Goal: Transaction & Acquisition: Subscribe to service/newsletter

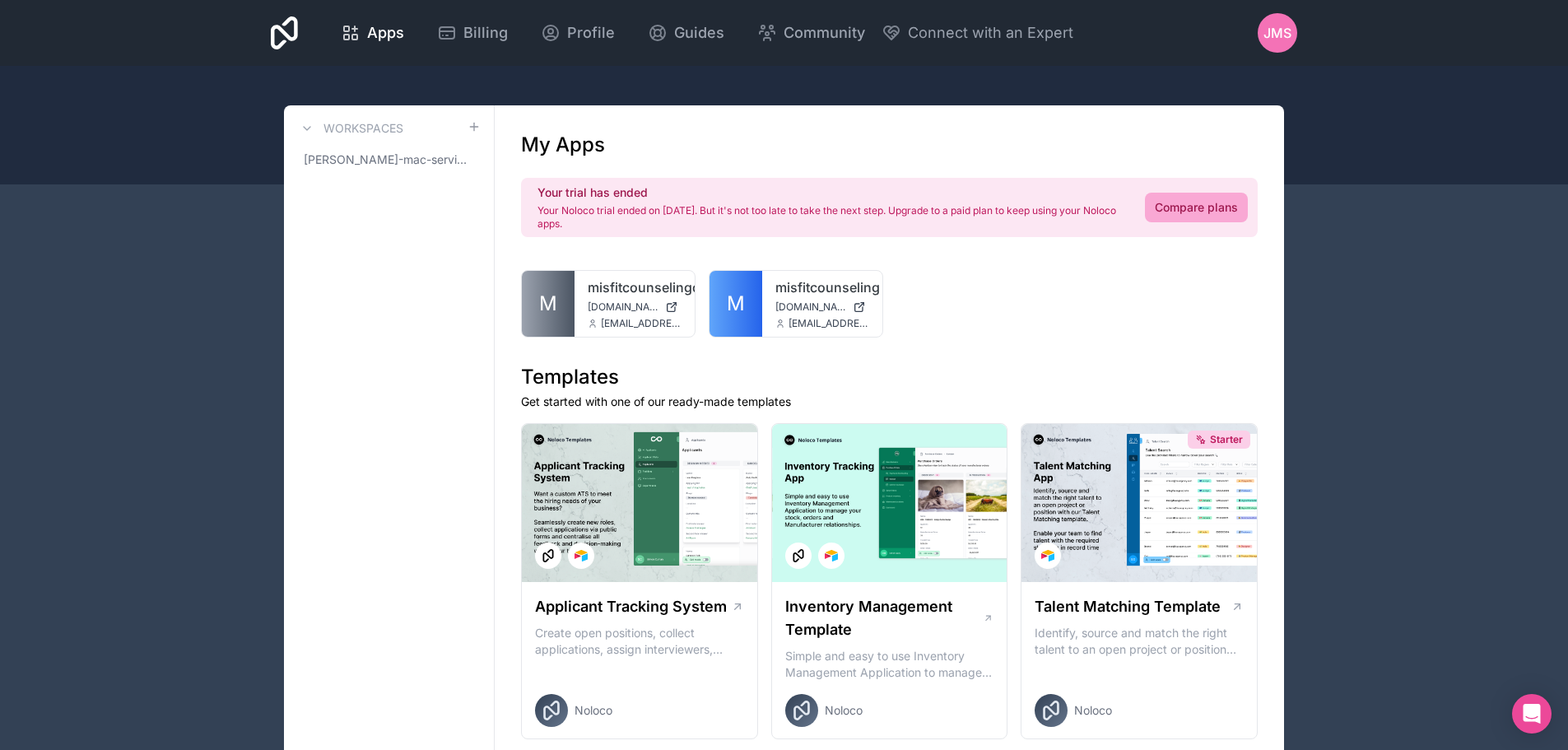
click at [1192, 219] on link "Compare plans" at bounding box center [1196, 207] width 103 height 30
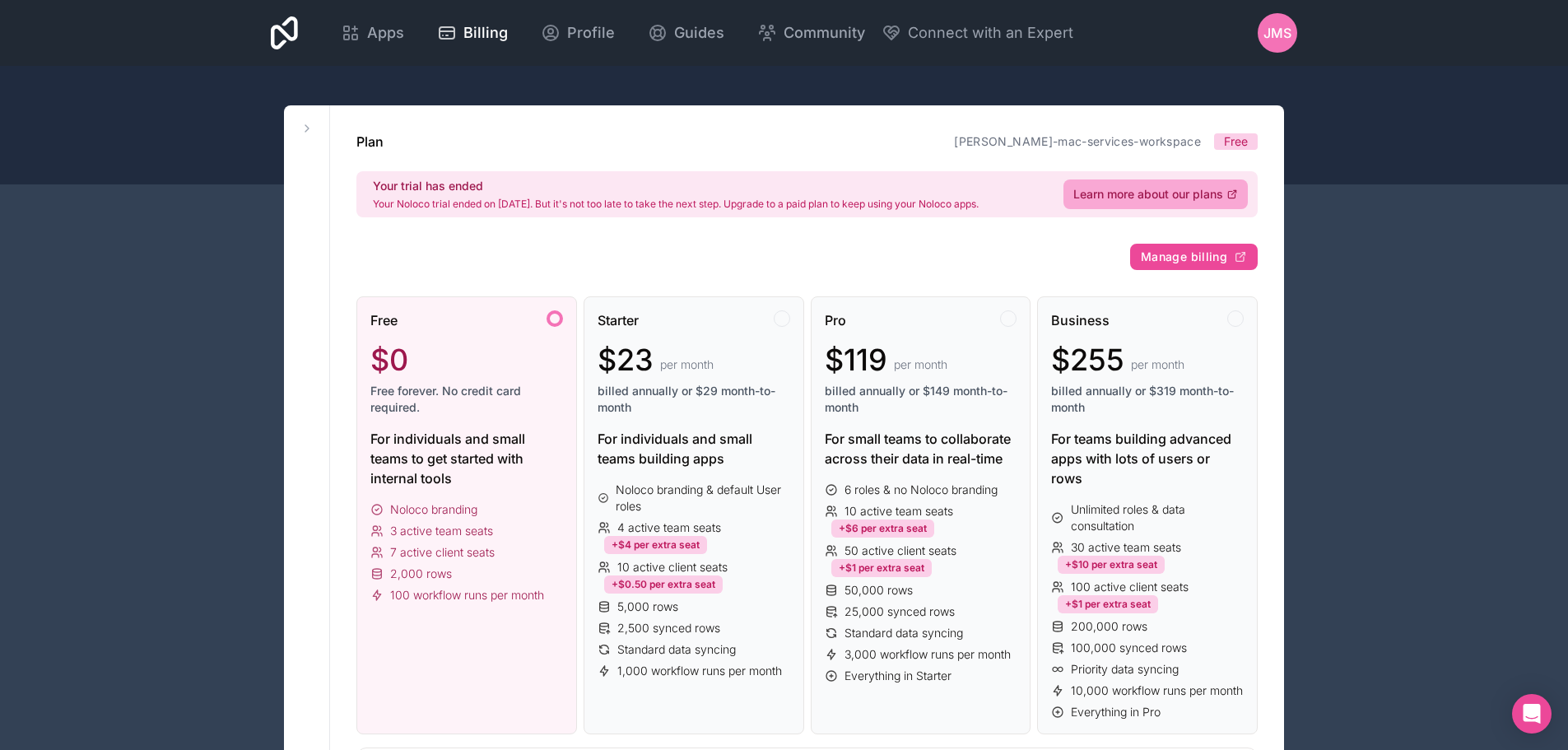
click at [450, 360] on div "$0" at bounding box center [467, 360] width 192 height 33
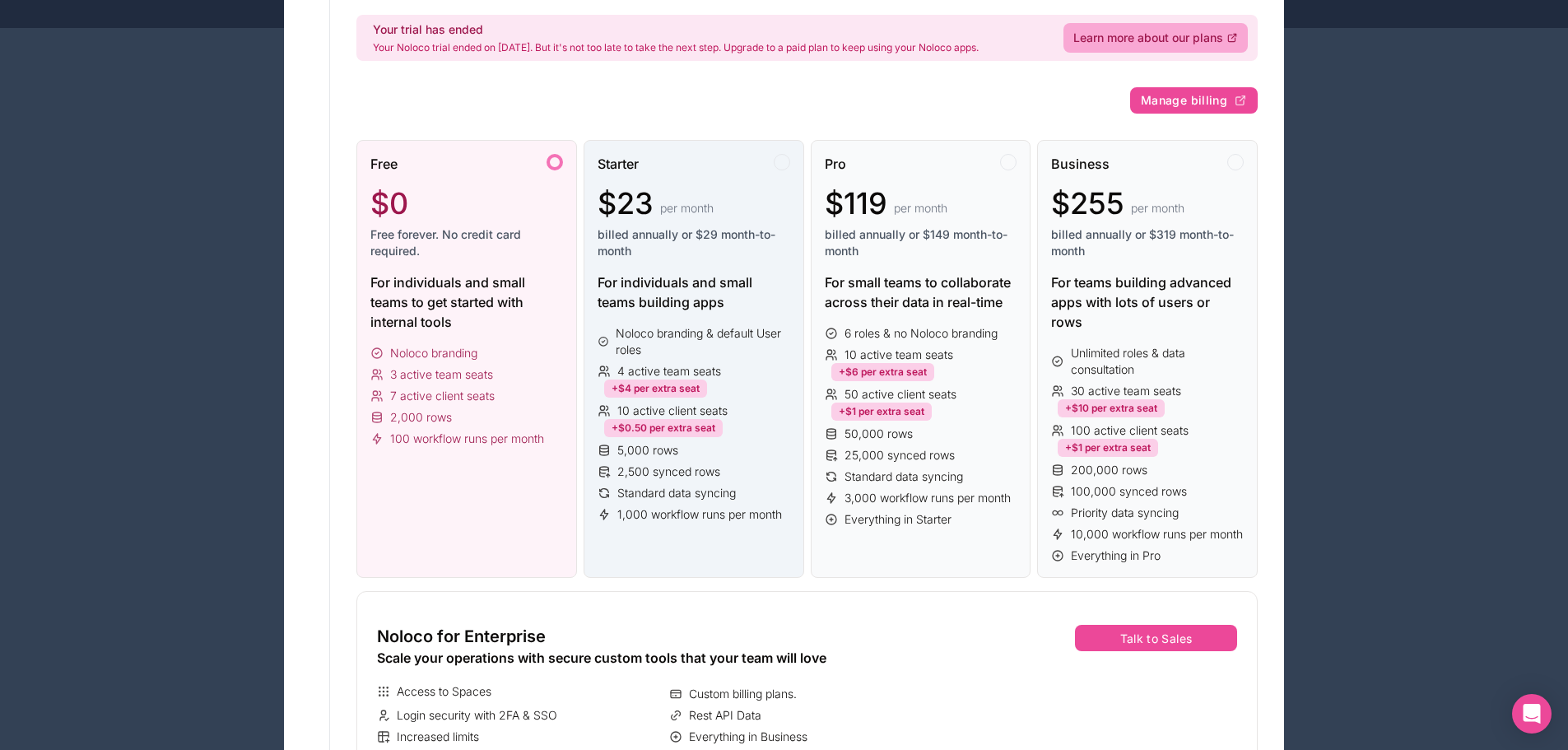
scroll to position [330, 0]
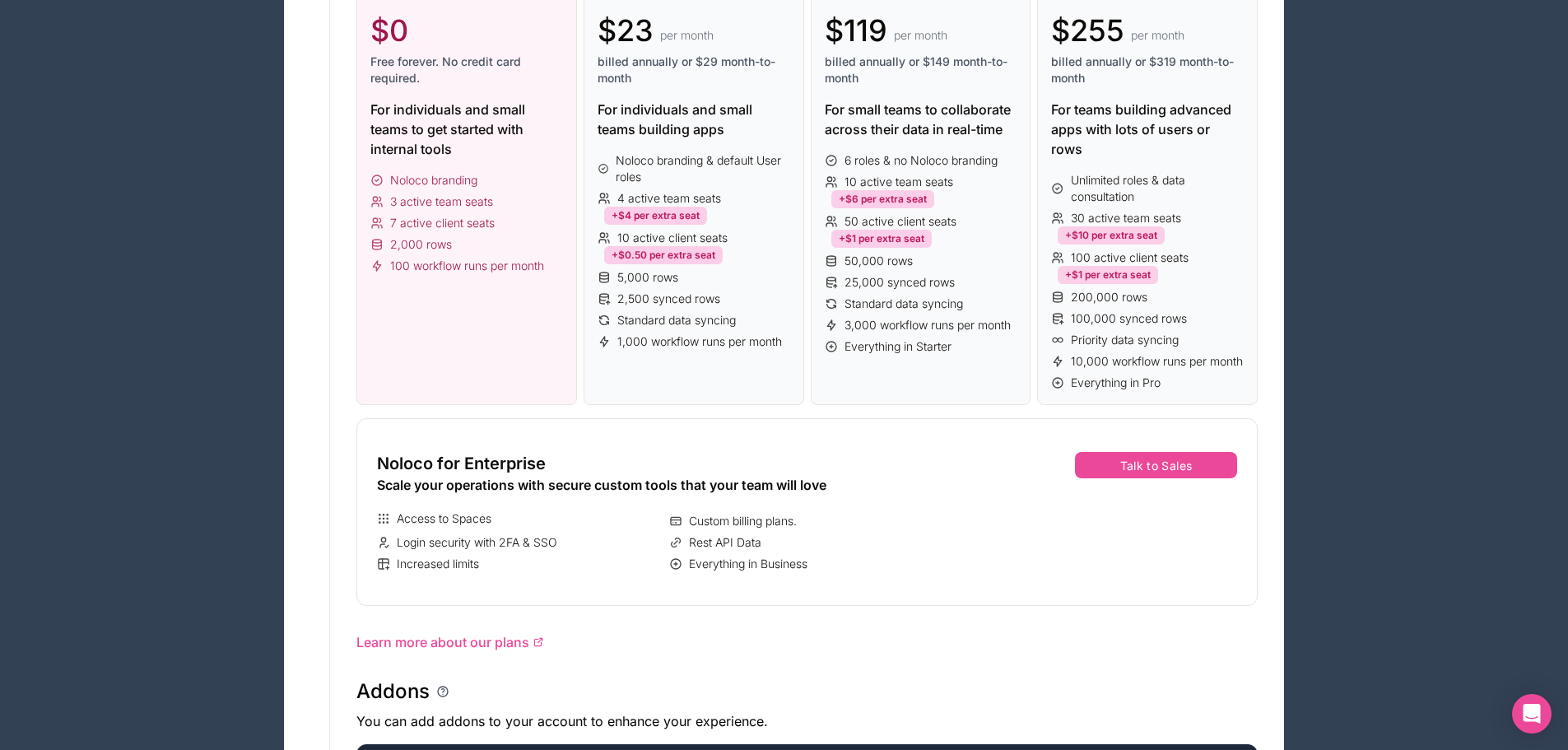
click at [517, 237] on div "2,000 rows" at bounding box center [467, 245] width 192 height 17
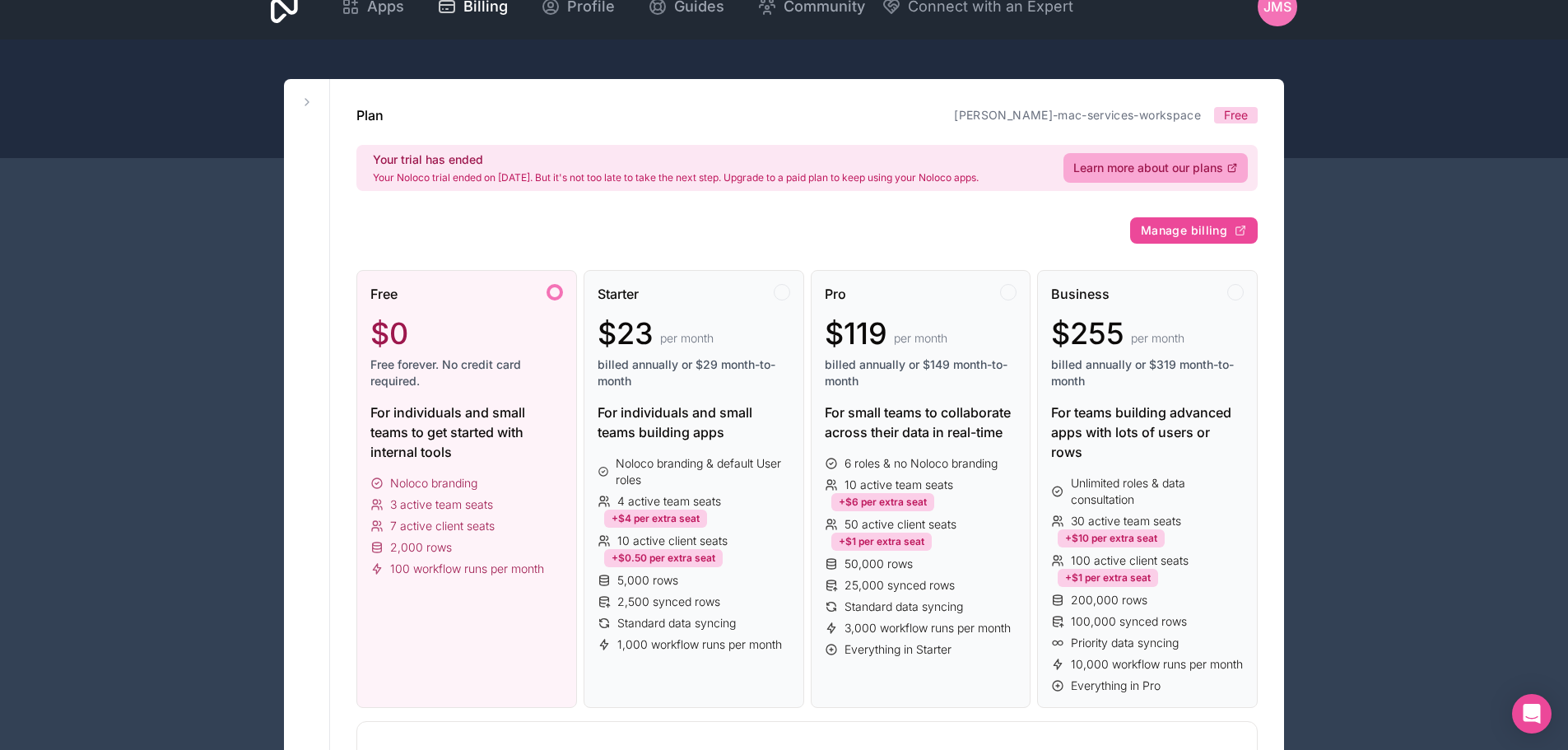
scroll to position [0, 0]
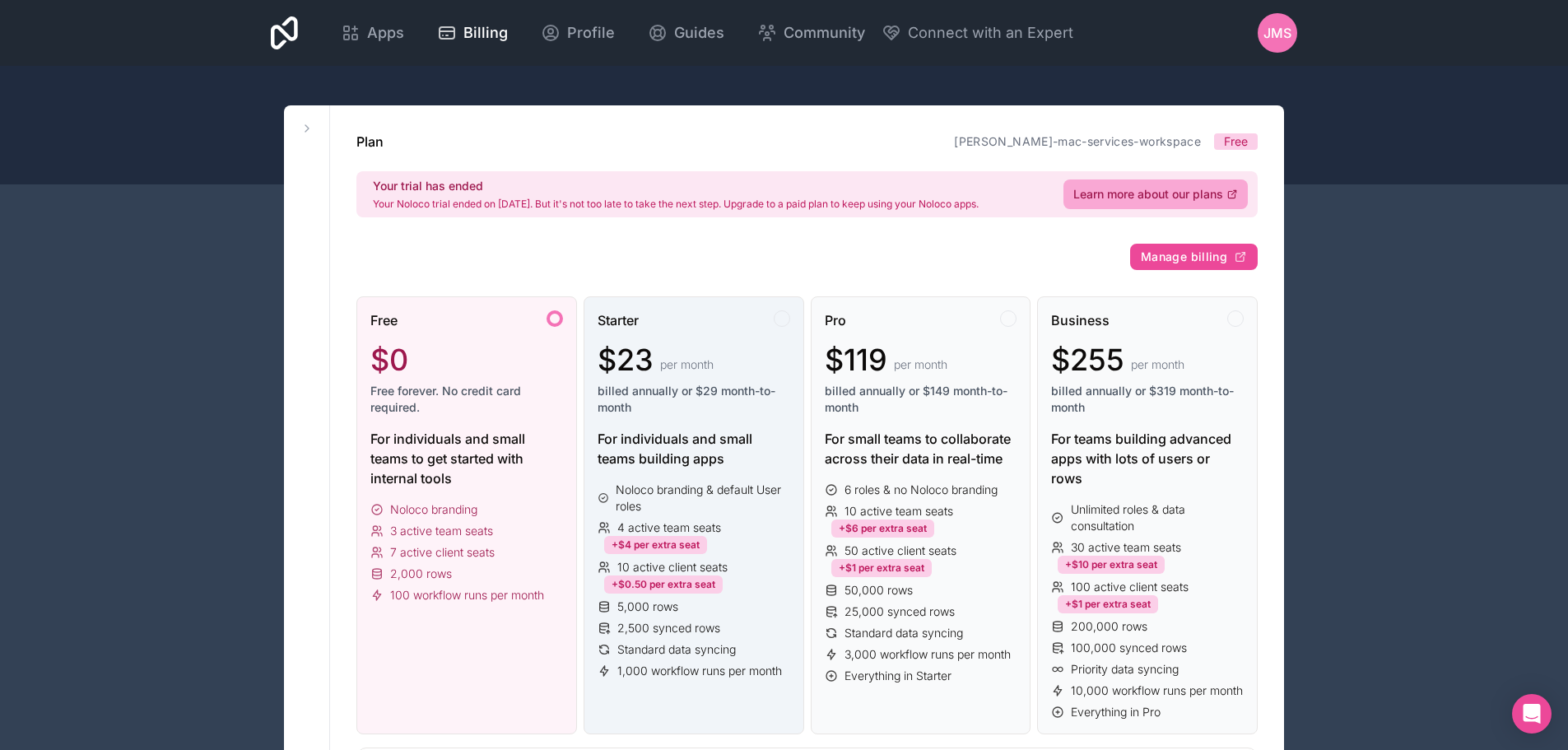
click at [689, 382] on div "$23 per month billed annually or $29 month-to-month" at bounding box center [694, 380] width 192 height 73
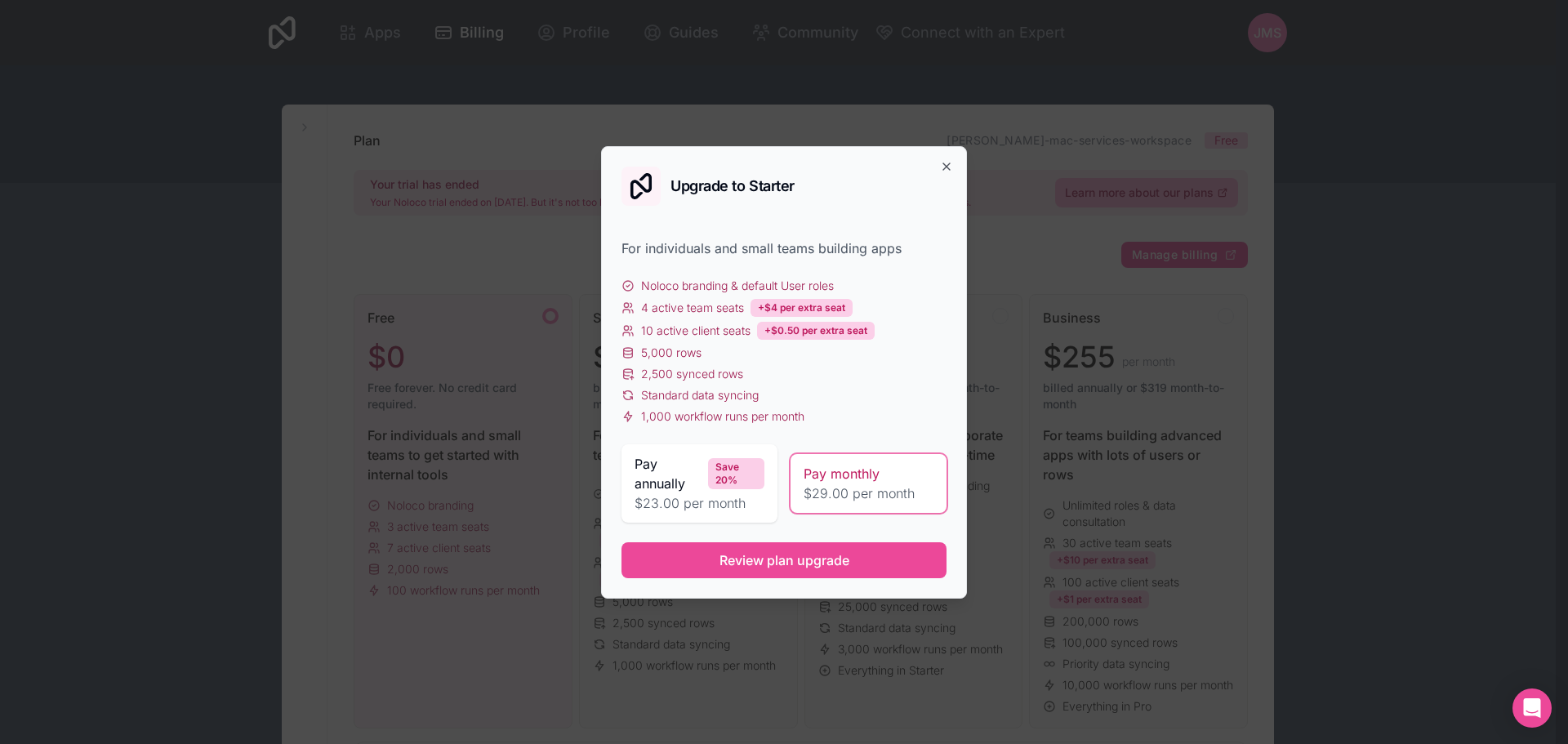
click at [845, 471] on span "Pay monthly" at bounding box center [841, 473] width 76 height 19
click at [947, 164] on icon "button" at bounding box center [947, 167] width 13 height 13
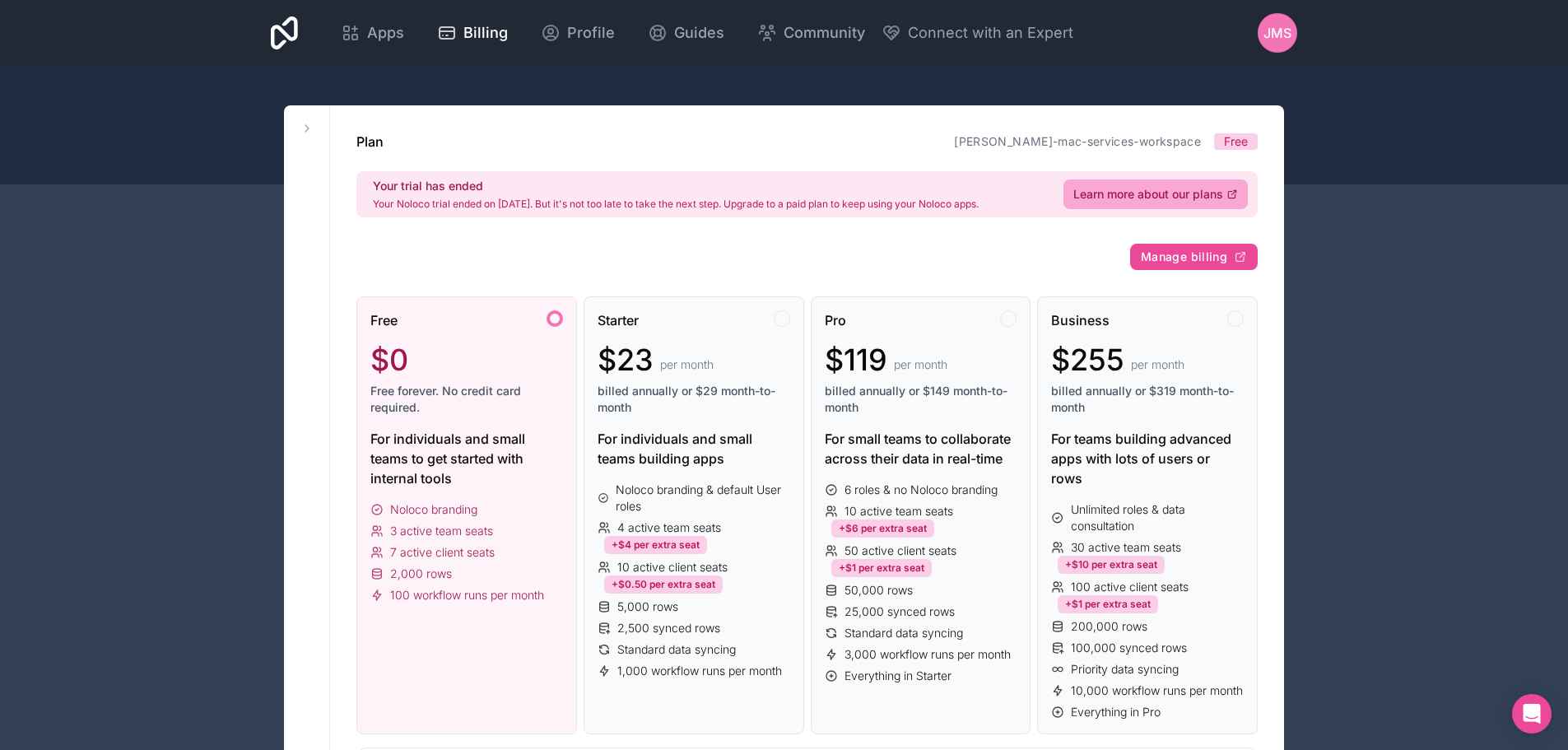
click at [1244, 19] on div "Apps Billing Profile Guides Community Connect with an Expert JMS Billing Profil…" at bounding box center [784, 33] width 1052 height 66
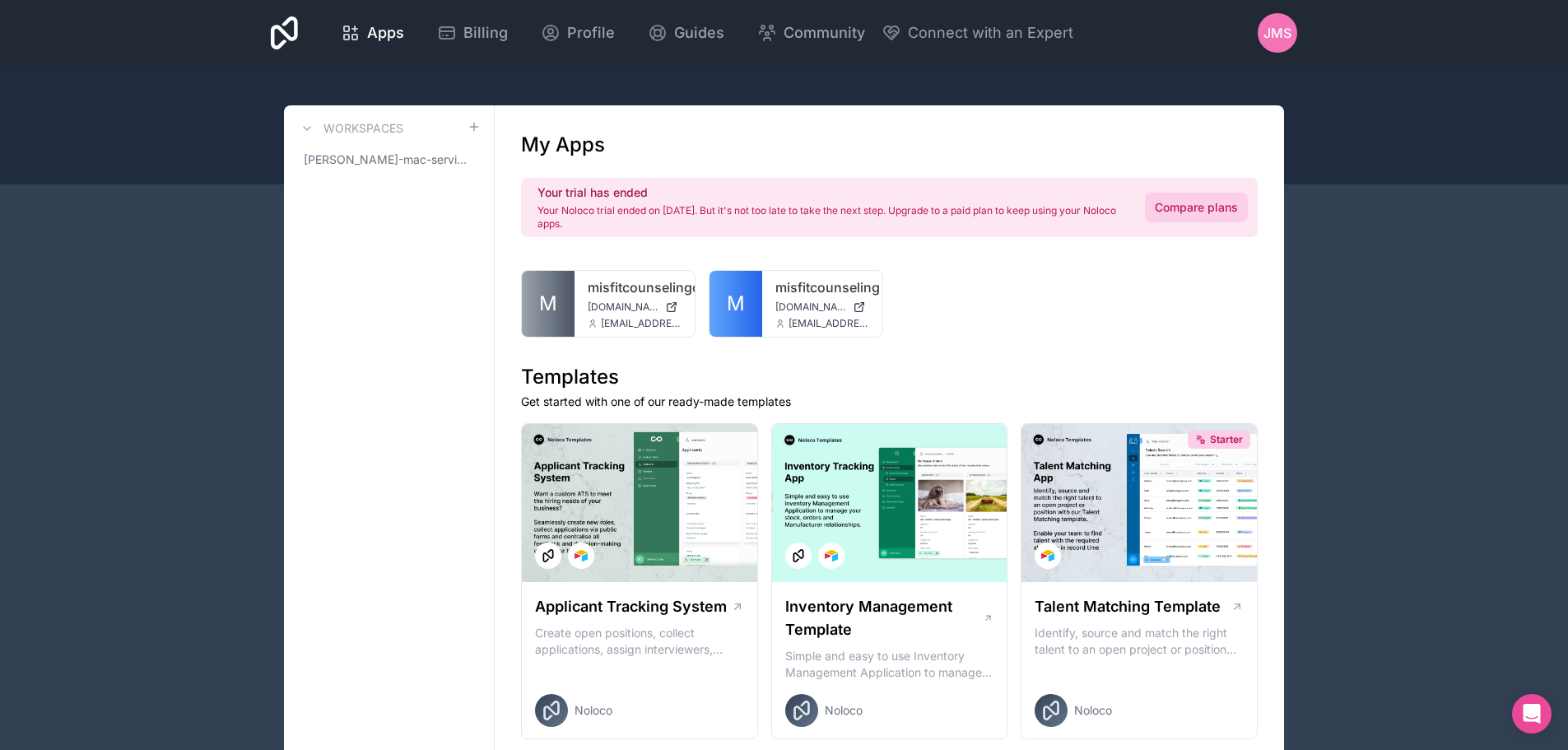
click at [1170, 204] on link "Compare plans" at bounding box center [1196, 207] width 103 height 30
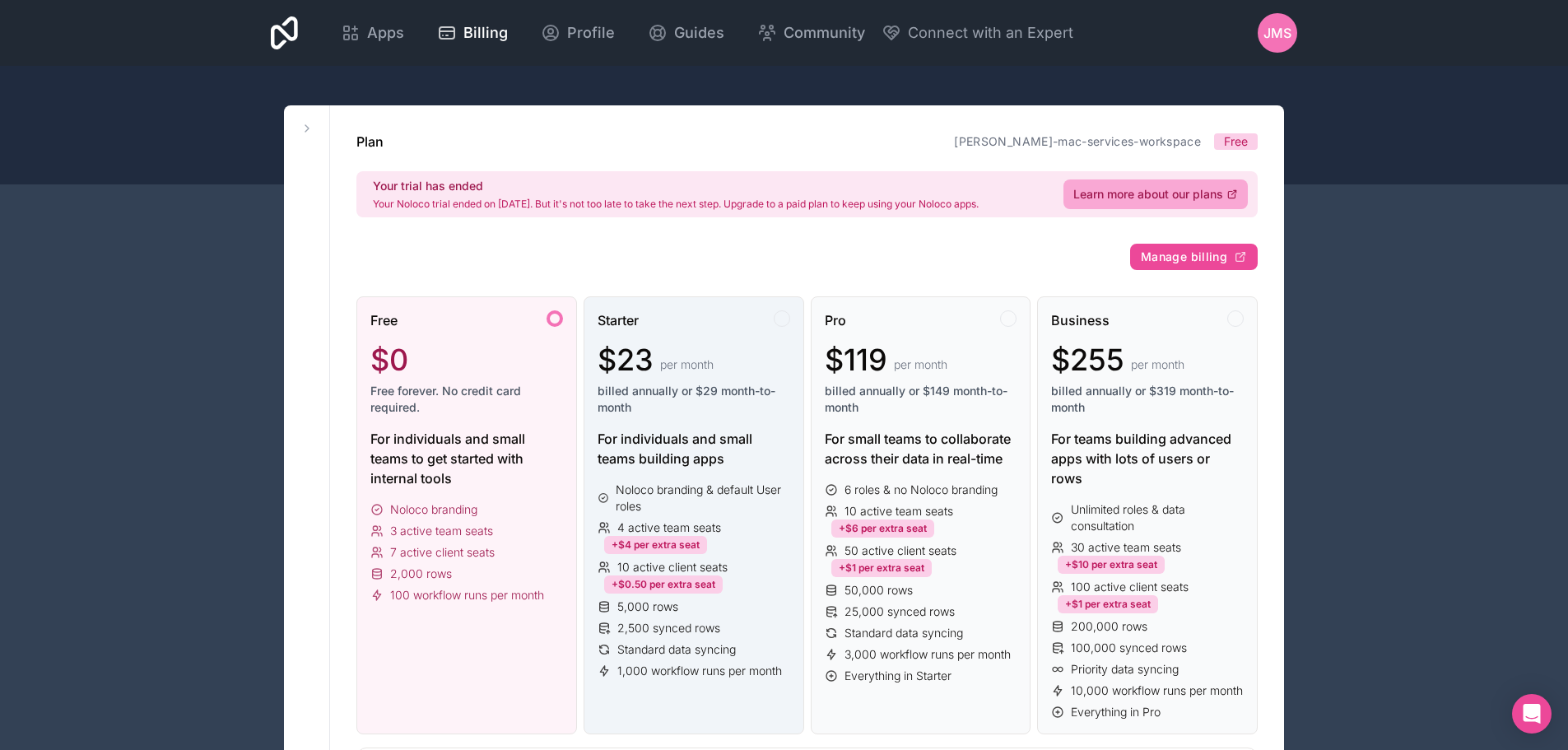
click at [717, 358] on div "$23 per month" at bounding box center [694, 360] width 192 height 33
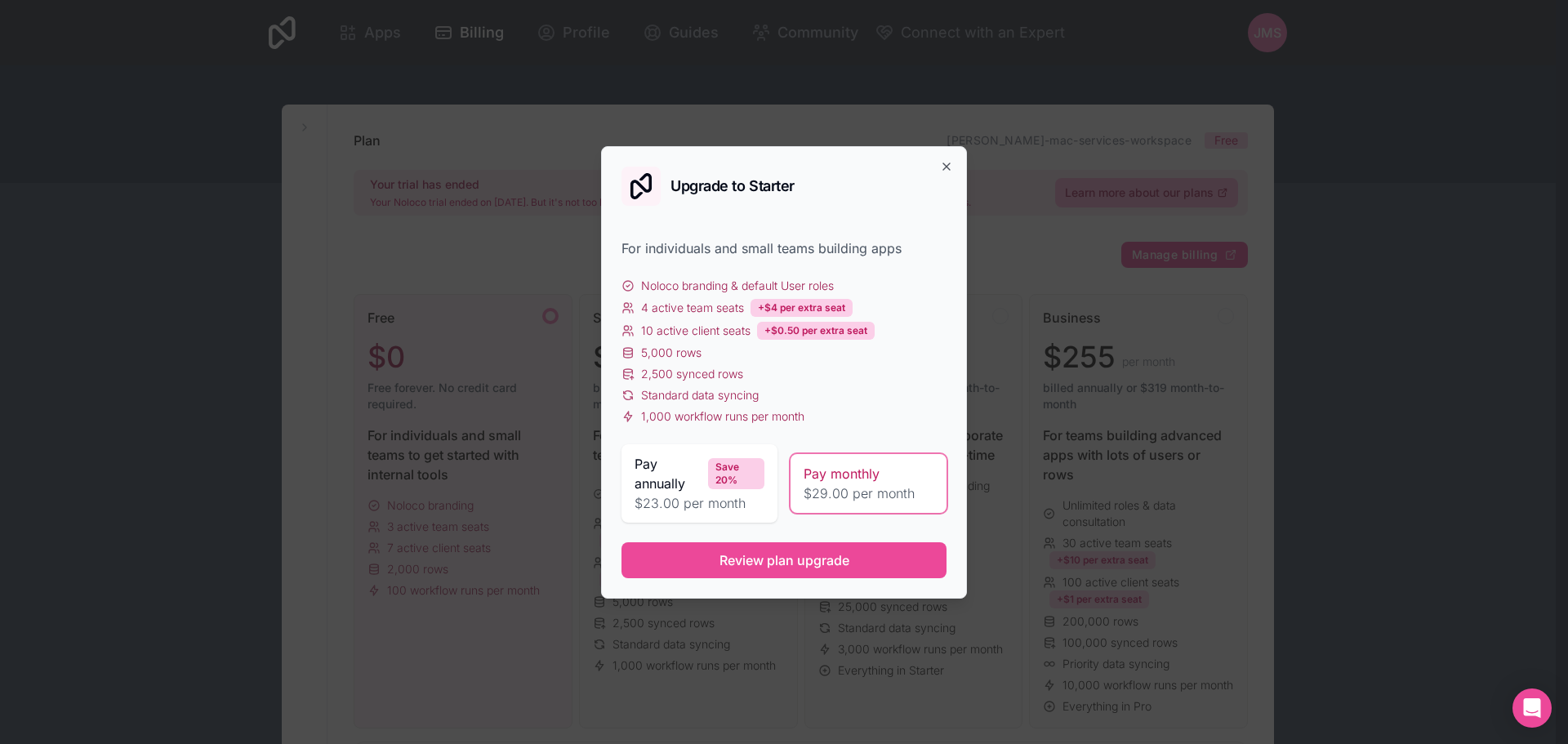
click at [838, 479] on span "Pay monthly" at bounding box center [841, 473] width 76 height 19
click at [820, 561] on span "Review plan upgrade" at bounding box center [784, 560] width 130 height 19
